Goal: Transaction & Acquisition: Purchase product/service

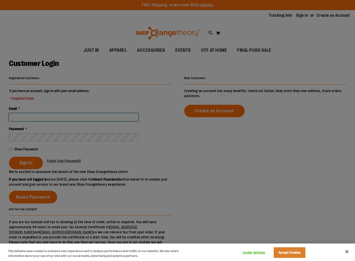
type input "**********"
click at [296, 247] on div "Cookie Settings Accept Cookies" at bounding box center [273, 252] width 71 height 17
click at [289, 254] on button "Accept Cookies" at bounding box center [290, 253] width 32 height 11
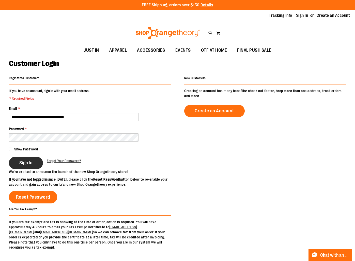
click at [32, 159] on button "Sign In" at bounding box center [26, 163] width 34 height 12
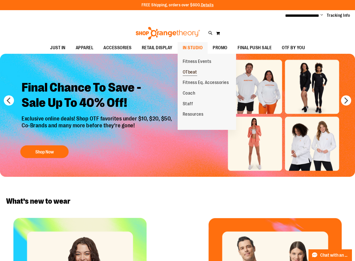
type input "**********"
click at [194, 70] on span "OTbeat" at bounding box center [190, 73] width 14 height 6
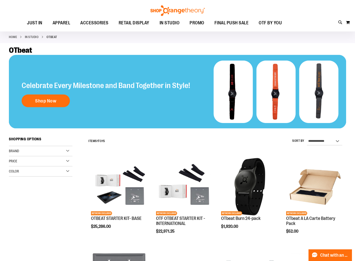
scroll to position [27, 0]
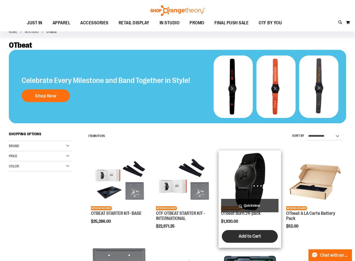
type input "**********"
click at [252, 235] on span "Add to Cart" at bounding box center [250, 237] width 22 height 6
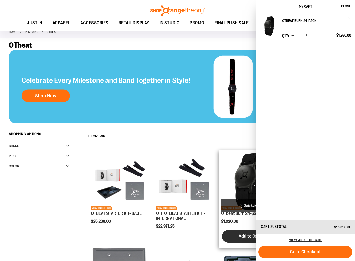
click at [248, 237] on span "Add to Cart" at bounding box center [250, 237] width 22 height 6
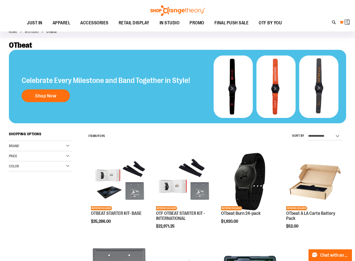
click at [348, 23] on img at bounding box center [348, 22] width 6 height 6
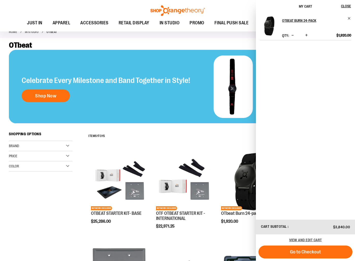
click at [294, 41] on div "OTbeat Burn 24-pack Qty * Update $1,920.00" at bounding box center [305, 116] width 99 height 207
click at [291, 37] on span "Decrease product quantity" at bounding box center [292, 35] width 2 height 5
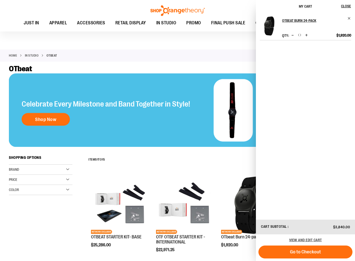
scroll to position [4, 0]
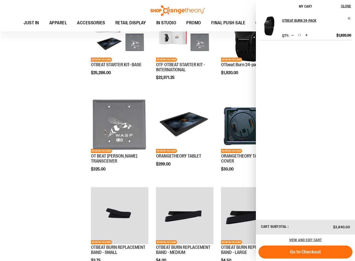
scroll to position [177, 0]
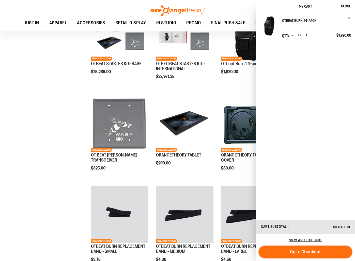
drag, startPoint x: 334, startPoint y: 251, endPoint x: 305, endPoint y: 99, distance: 154.3
click at [306, 100] on div "My Cart Close Recently added item(s) OTbeat Burn 24-pack Qty * Update" at bounding box center [305, 130] width 99 height 261
click at [308, 254] on span "Go to Checkout" at bounding box center [305, 252] width 31 height 6
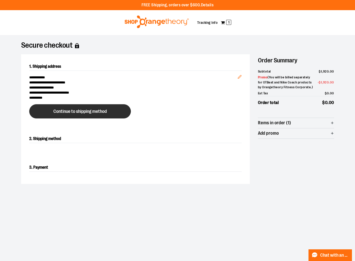
click at [90, 117] on button "Continue to shipping method" at bounding box center [80, 111] width 102 height 14
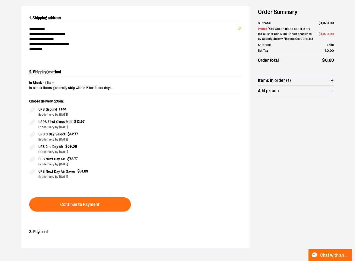
scroll to position [87, 0]
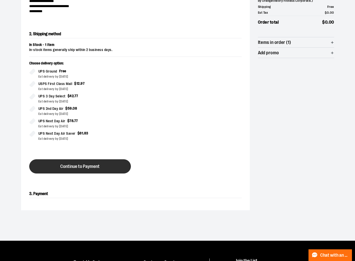
click at [81, 169] on span "Continue to Payment" at bounding box center [79, 166] width 39 height 5
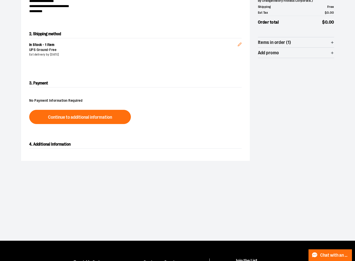
scroll to position [80, 0]
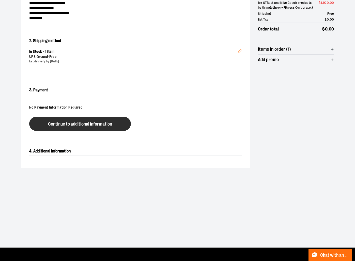
click at [84, 127] on button "Continue to additional information" at bounding box center [80, 124] width 102 height 14
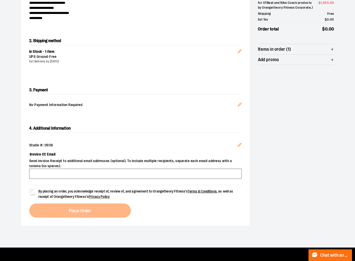
click at [83, 122] on div "4. Additional Information Studio #: 0938 Edit Invoice CC Email Send invoice Rec…" at bounding box center [135, 171] width 229 height 110
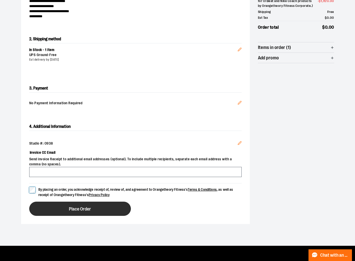
scroll to position [83, 0]
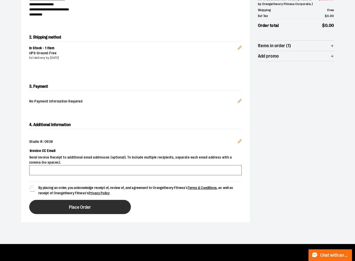
click at [64, 213] on button "Place Order" at bounding box center [80, 207] width 102 height 14
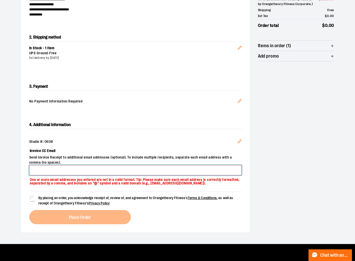
click at [69, 173] on input "Invoice CC Email" at bounding box center [135, 170] width 212 height 10
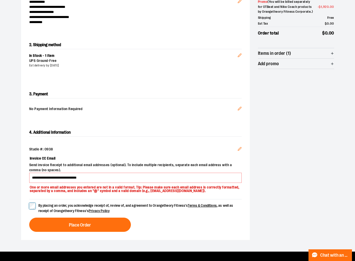
scroll to position [76, 0]
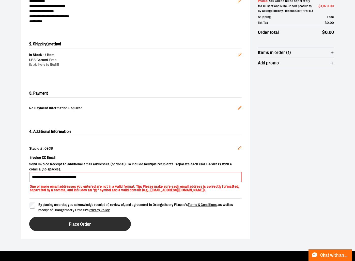
click at [97, 226] on button "Place Order" at bounding box center [80, 224] width 102 height 14
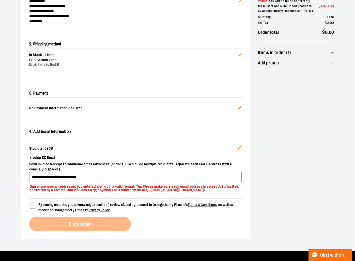
click at [28, 207] on div "**********" at bounding box center [135, 180] width 229 height 120
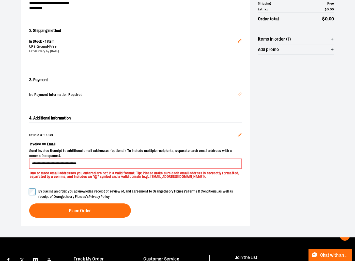
scroll to position [90, 0]
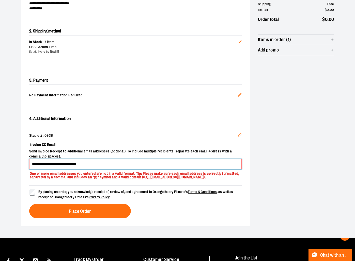
click at [86, 163] on input "**********" at bounding box center [135, 164] width 212 height 10
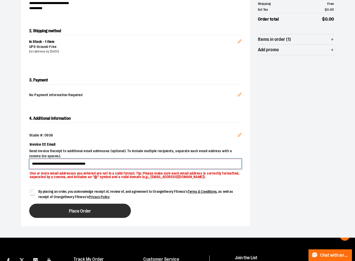
type input "**********"
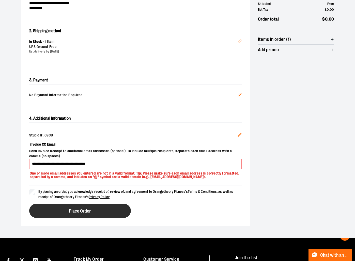
click at [91, 208] on button "Place Order" at bounding box center [80, 211] width 102 height 14
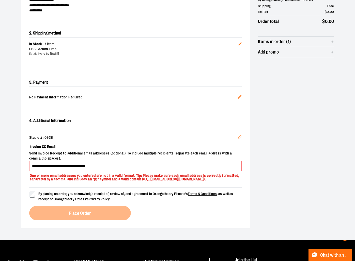
click at [91, 208] on div "By placing an order, you acknowledge receipt of, review of, and agreement to Or…" at bounding box center [135, 204] width 212 height 33
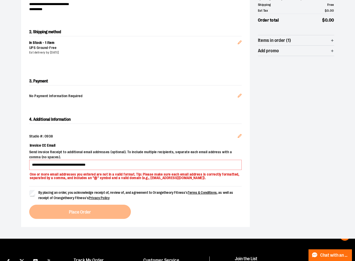
scroll to position [89, 0]
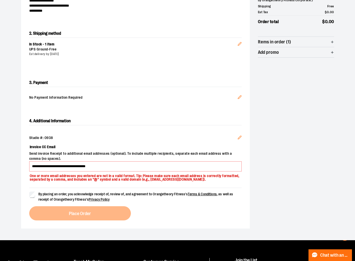
click at [88, 210] on div "By placing an order, you acknowledge receipt of, review of, and agreement to Or…" at bounding box center [135, 204] width 212 height 33
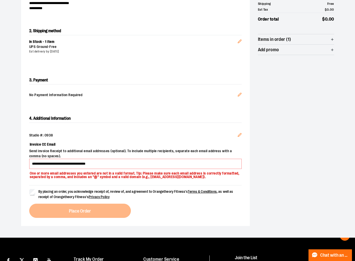
scroll to position [90, 0]
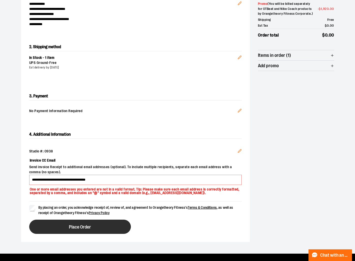
click at [56, 218] on div "By placing an order, you acknowledge receipt of, review of, and agreement to Or…" at bounding box center [135, 217] width 212 height 33
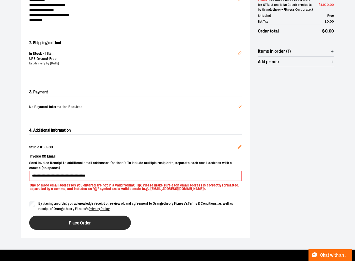
scroll to position [77, 0]
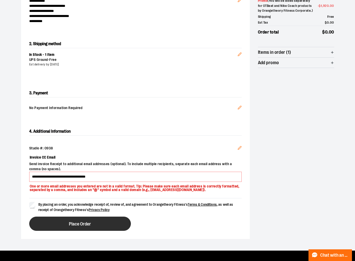
click at [56, 218] on button "Place Order" at bounding box center [80, 224] width 102 height 14
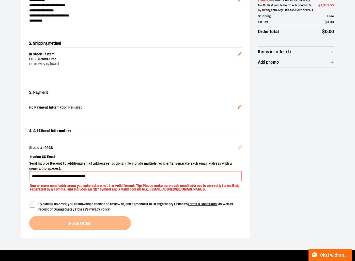
scroll to position [77, 0]
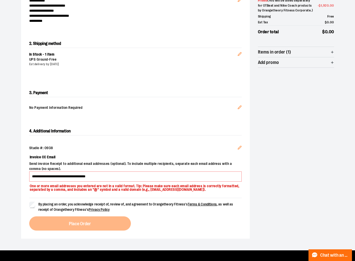
click at [242, 148] on button "Edit" at bounding box center [239, 149] width 12 height 14
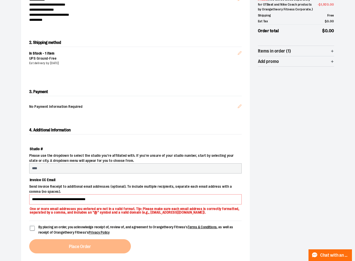
scroll to position [73, 0]
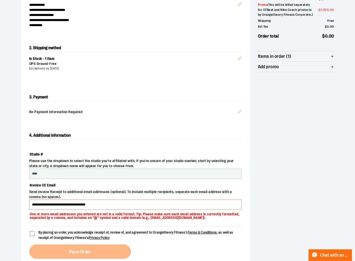
select select "***"
select select "********"
select select "*******"
select select "****"
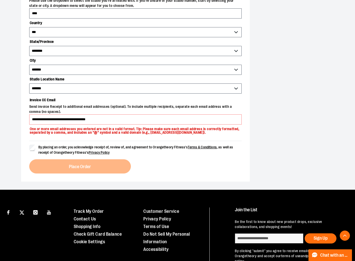
scroll to position [236, 0]
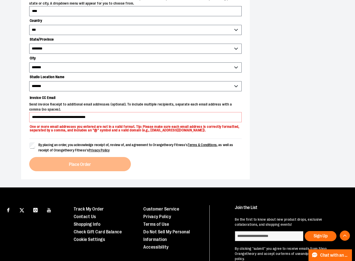
click at [57, 145] on span "By placing an order, you acknowledge receipt of, review of, and agreement to Or…" at bounding box center [135, 147] width 195 height 9
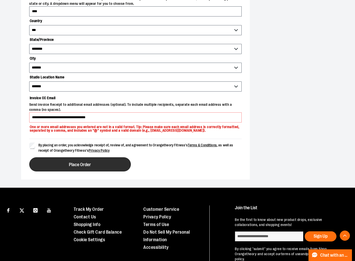
click at [69, 161] on button "Place Order" at bounding box center [80, 165] width 102 height 14
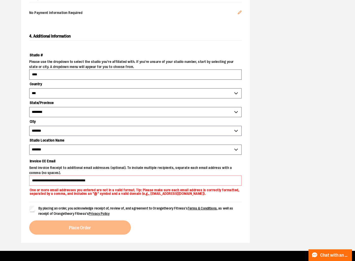
scroll to position [173, 0]
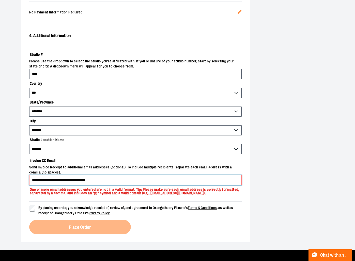
click at [63, 179] on input "**********" at bounding box center [135, 180] width 212 height 10
type input "**********"
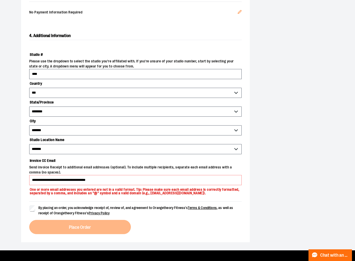
click at [94, 223] on div "By placing an order, you acknowledge receipt of, review of, and agreement to Or…" at bounding box center [135, 218] width 212 height 33
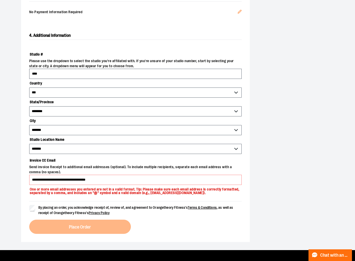
drag, startPoint x: 38, startPoint y: 204, endPoint x: 39, endPoint y: 206, distance: 3.0
click at [38, 205] on form "By placing an order, you acknowledge receipt of, review of, and agreement to Or…" at bounding box center [135, 208] width 212 height 14
click at [37, 208] on label "By placing an order, you acknowledge receipt of, review of, and agreement to Or…" at bounding box center [135, 210] width 212 height 11
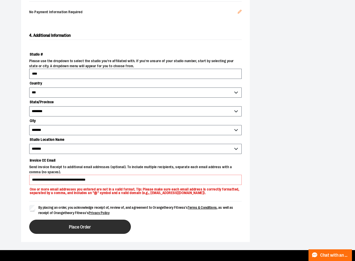
click at [53, 224] on button "Place Order" at bounding box center [80, 227] width 102 height 14
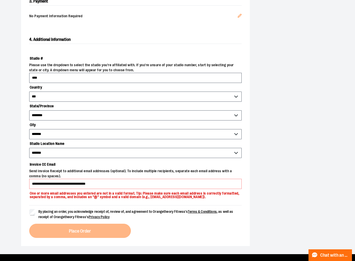
scroll to position [169, 0]
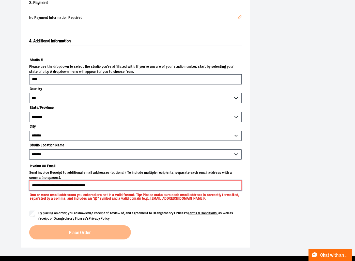
drag, startPoint x: 119, startPoint y: 184, endPoint x: 13, endPoint y: 180, distance: 106.0
click at [12, 180] on div "**********" at bounding box center [177, 62] width 355 height 388
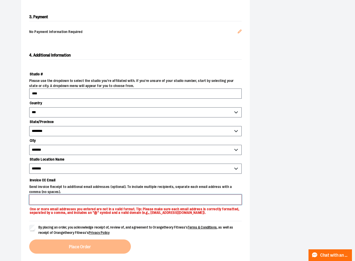
scroll to position [156, 0]
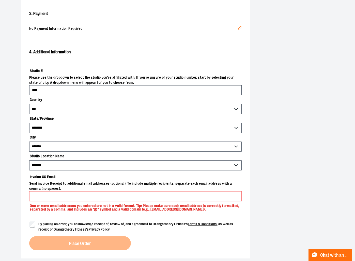
click at [49, 223] on span "By placing an order, you acknowledge receipt of, review of, and agreement to Or…" at bounding box center [135, 226] width 195 height 9
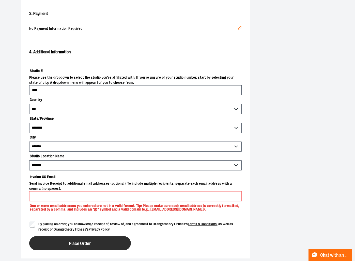
click at [66, 243] on button "Place Order" at bounding box center [80, 244] width 102 height 14
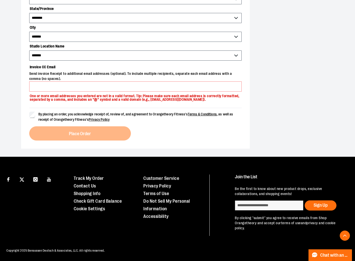
scroll to position [267, 0]
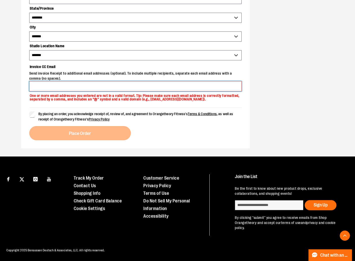
click at [69, 83] on input "Invoice CC Email" at bounding box center [135, 86] width 212 height 10
type input "**********"
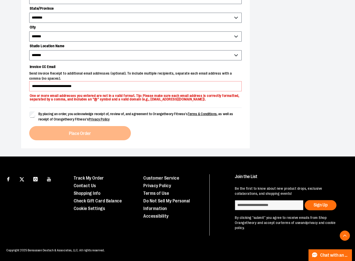
click at [48, 122] on div "By placing an order, you acknowledge receipt of, review of, and agreement to Or…" at bounding box center [135, 124] width 212 height 33
click at [49, 116] on span "By placing an order, you acknowledge receipt of, review of, and agreement to Or…" at bounding box center [139, 117] width 203 height 11
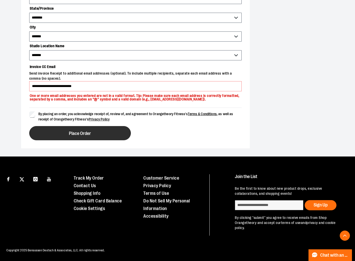
click at [59, 131] on button "Place Order" at bounding box center [80, 133] width 102 height 14
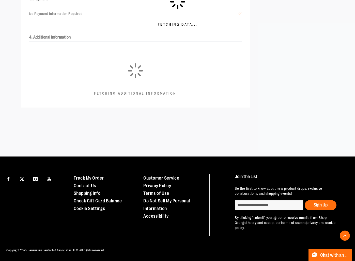
scroll to position [0, 0]
